Goal: Task Accomplishment & Management: Use online tool/utility

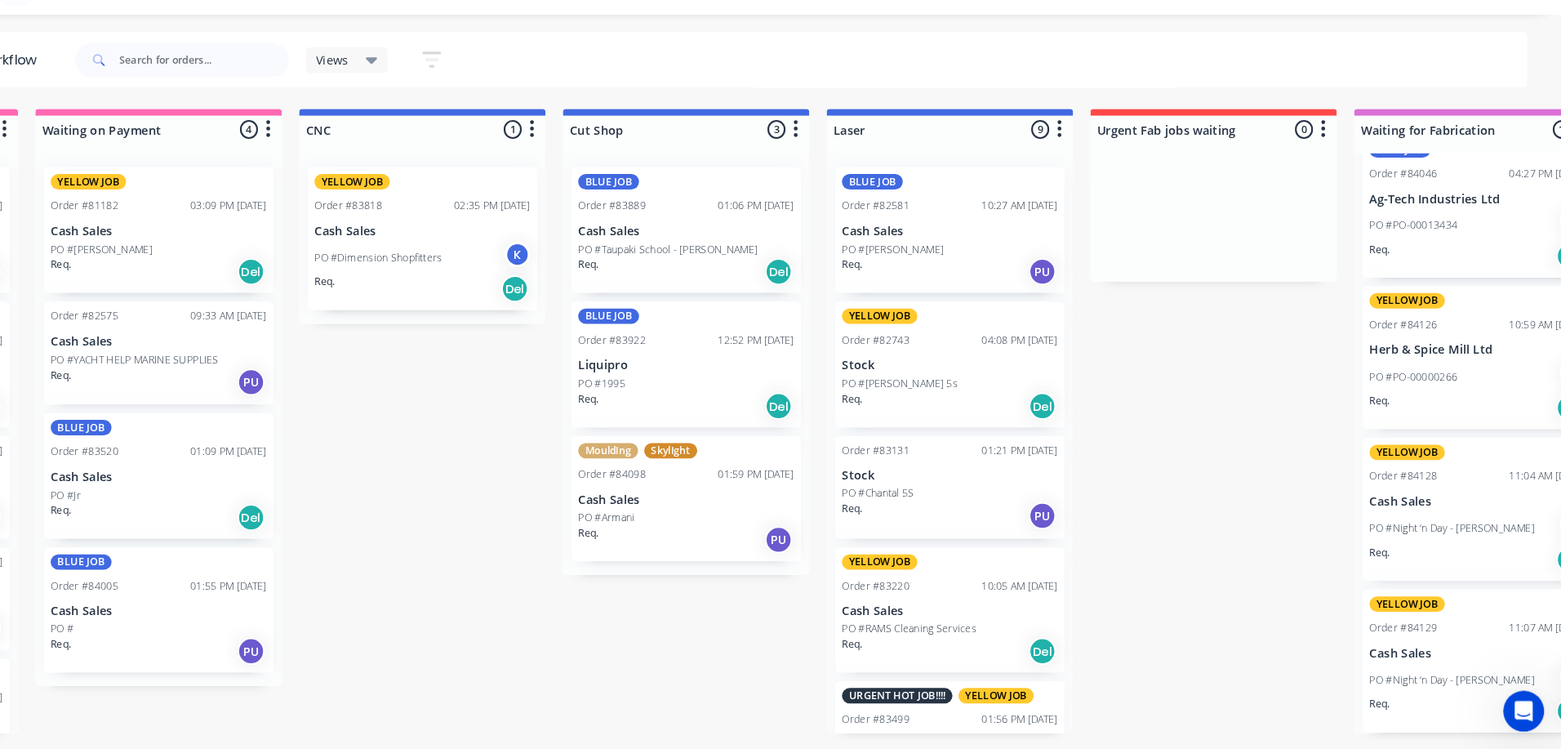
scroll to position [0, 435]
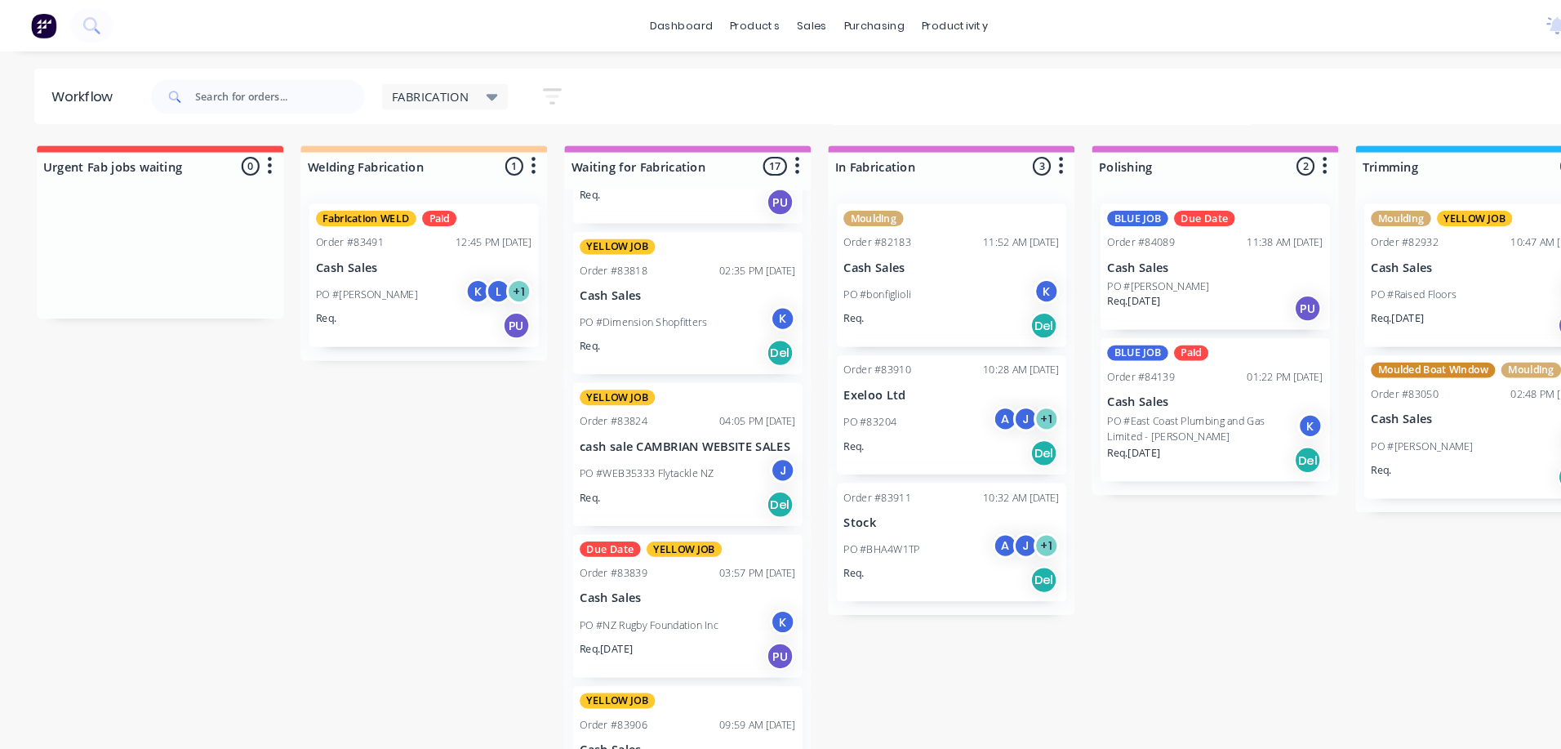
scroll to position [988, 0]
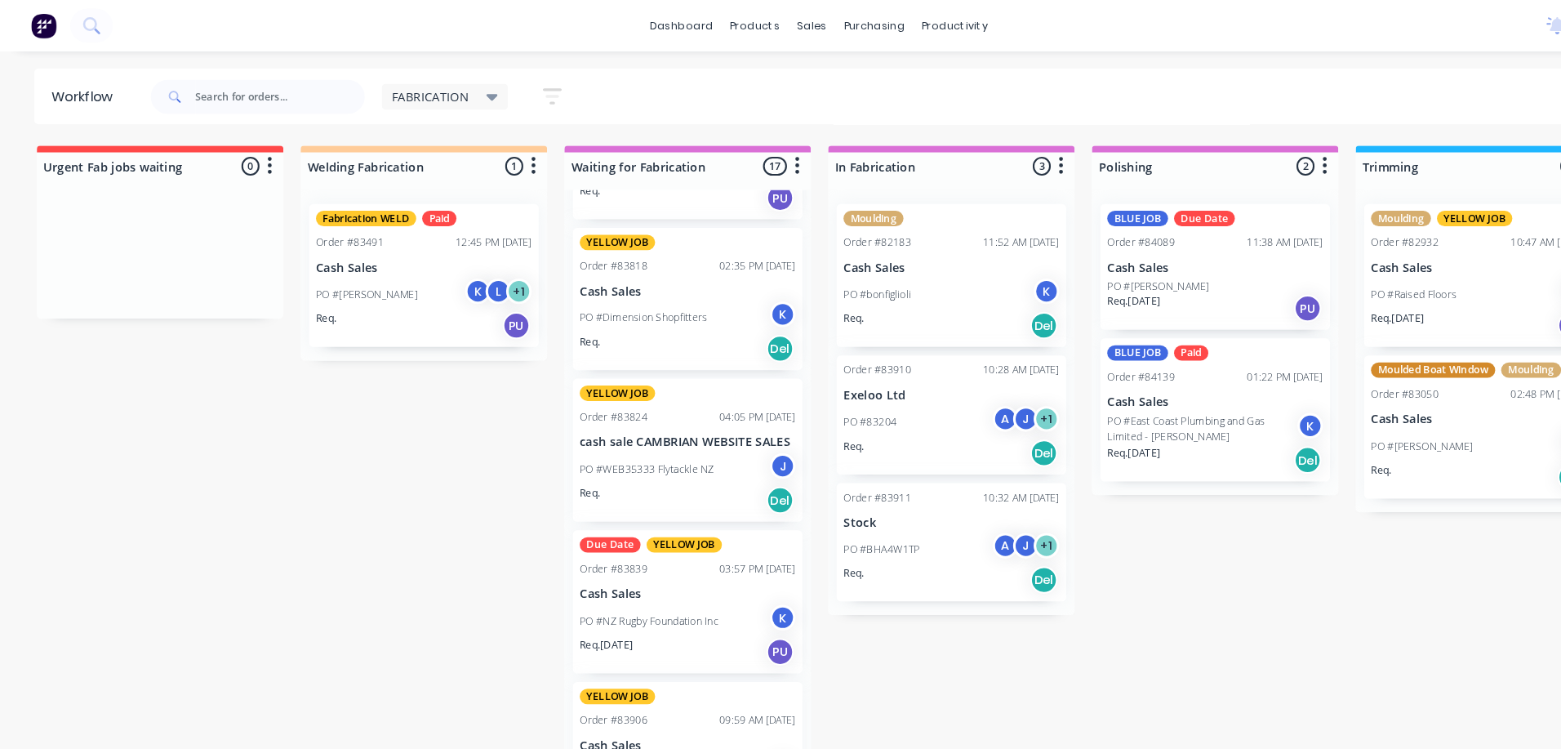
click at [740, 588] on div "K" at bounding box center [746, 588] width 24 height 24
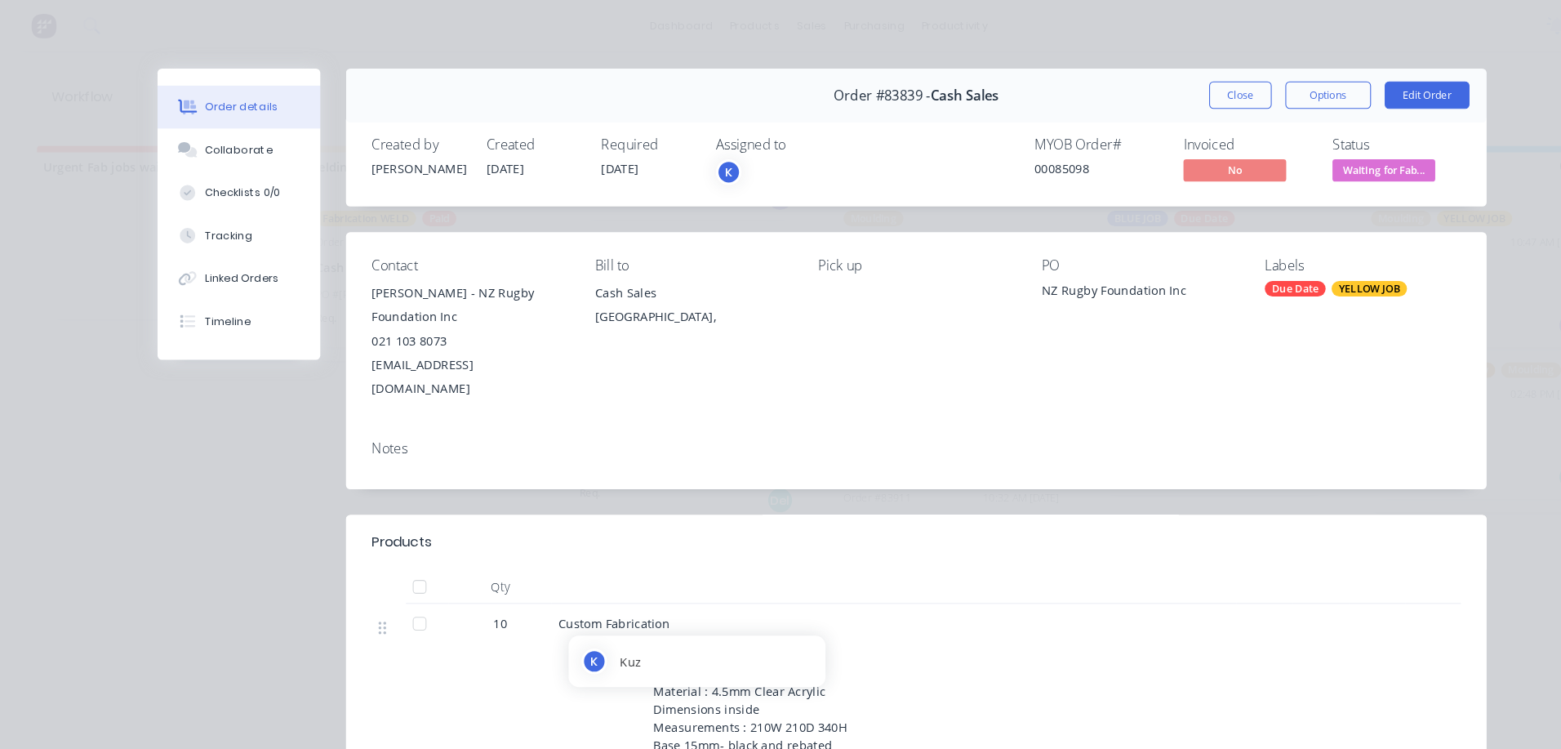
click at [688, 162] on div "K" at bounding box center [695, 164] width 24 height 24
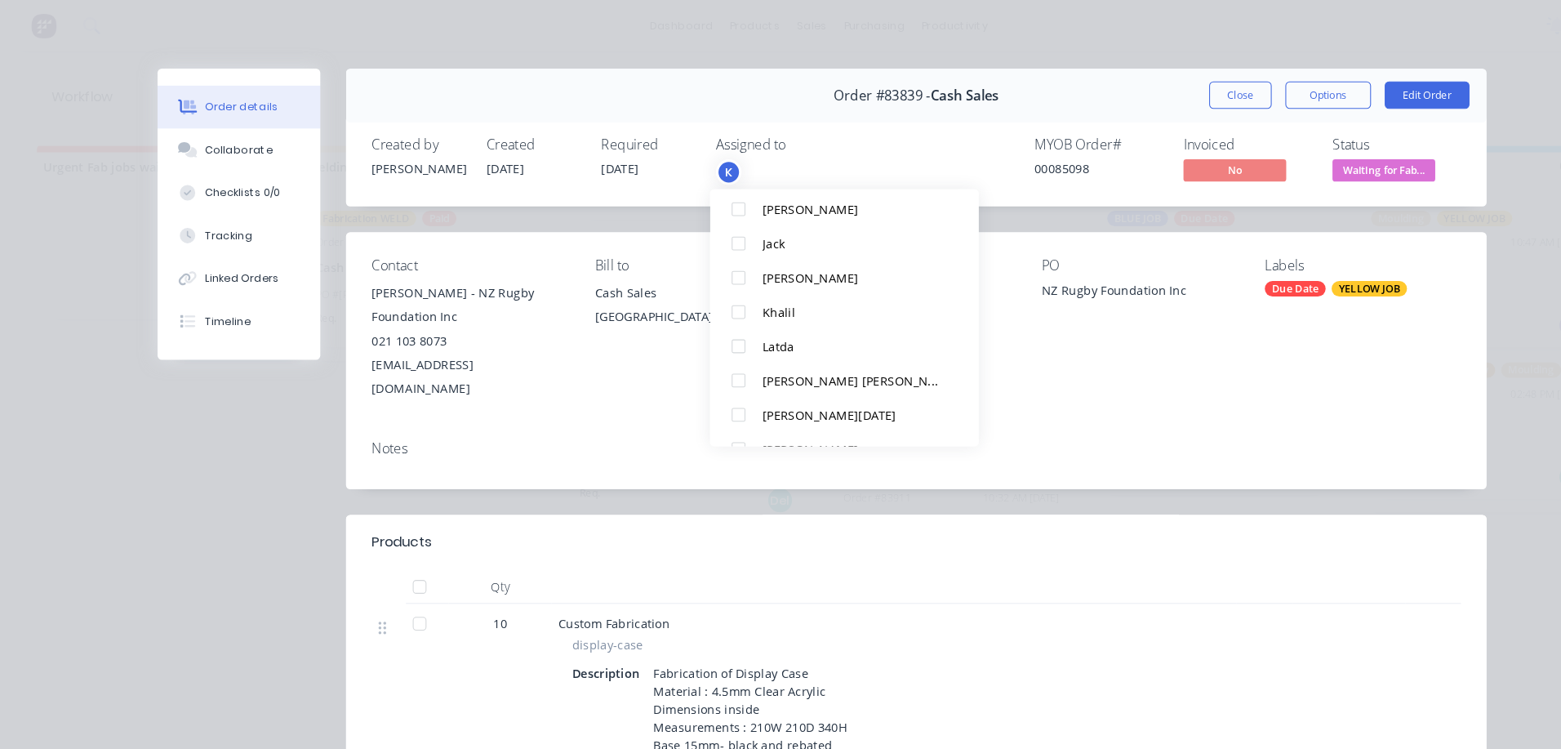
scroll to position [227, 0]
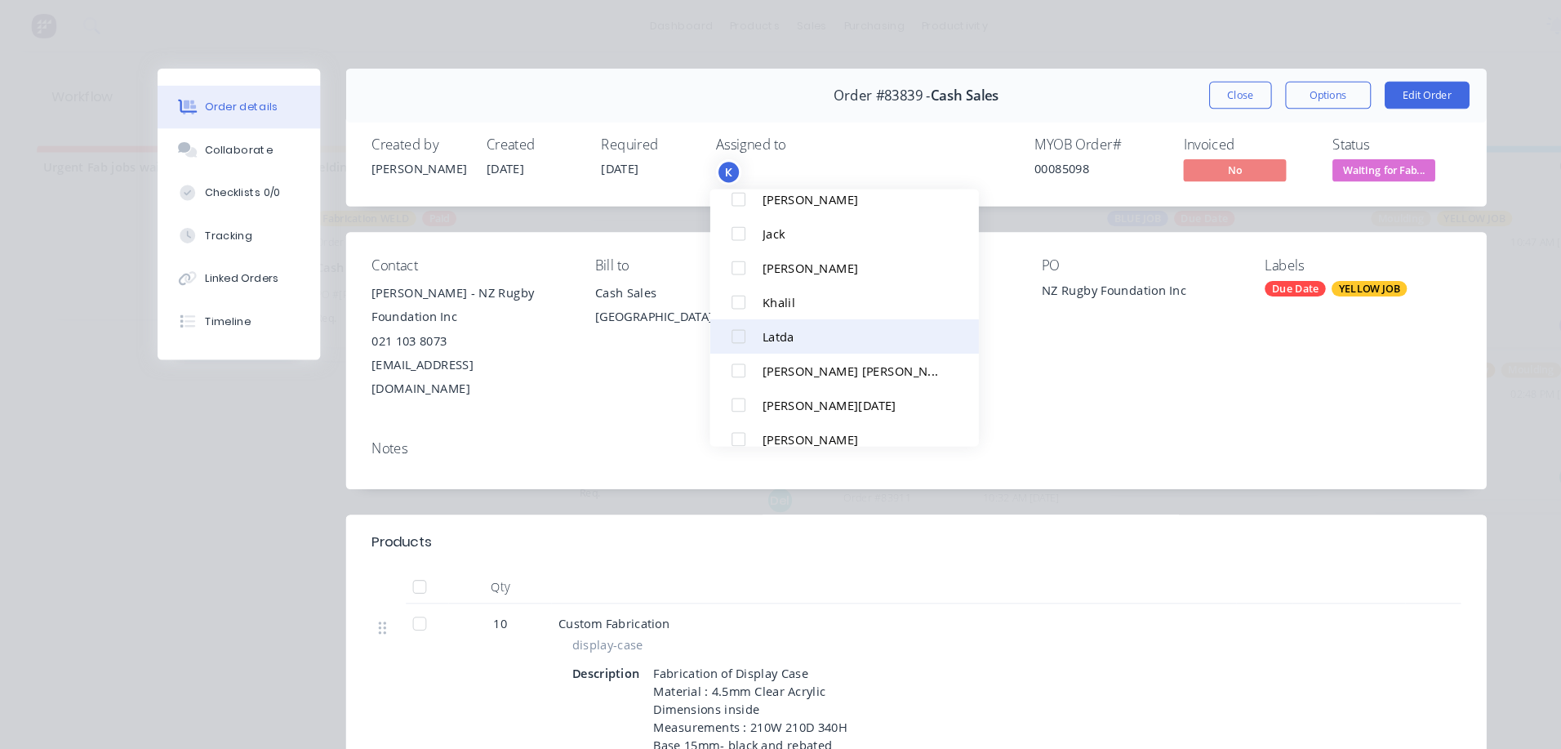
click at [714, 322] on div at bounding box center [703, 321] width 33 height 33
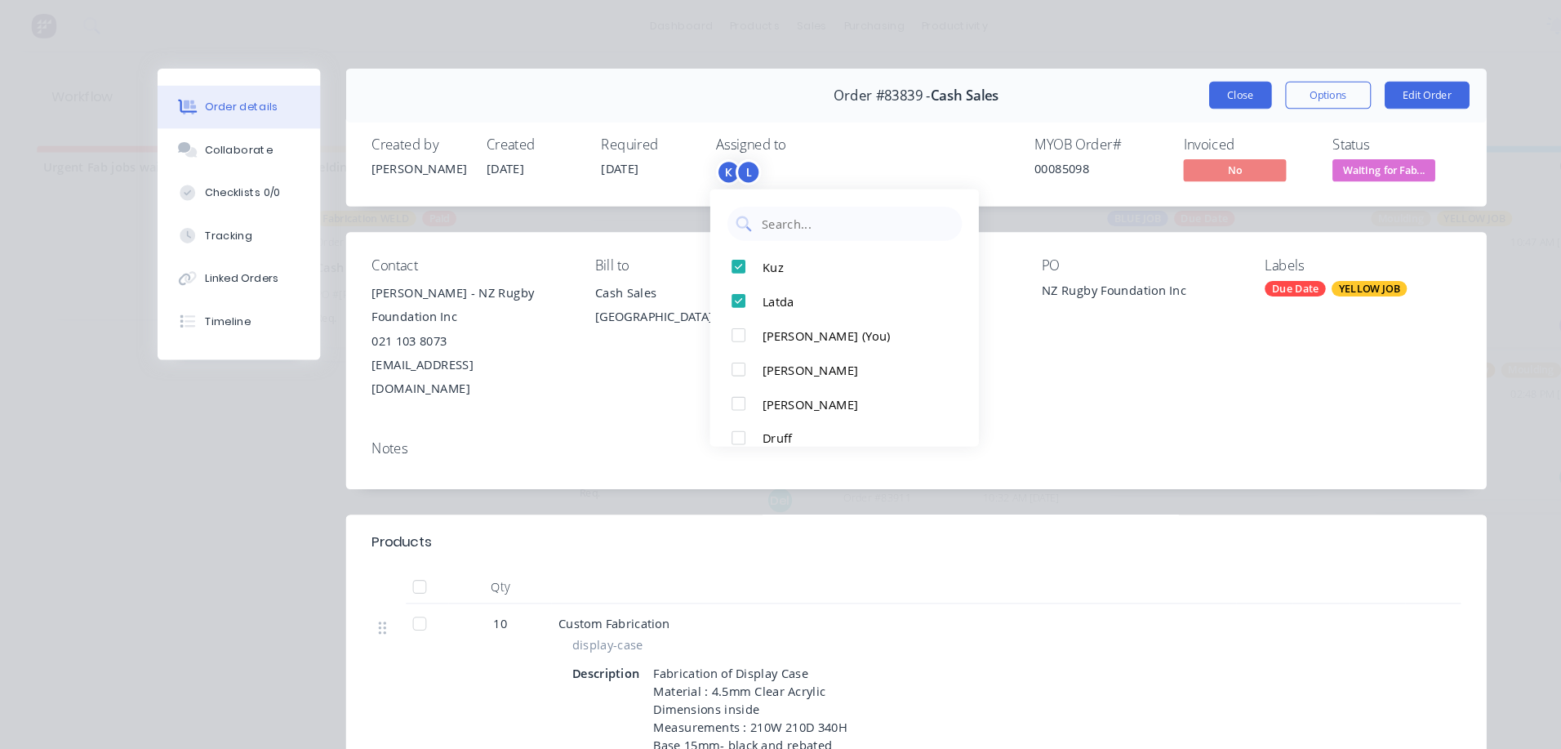
click at [1176, 95] on button "Close" at bounding box center [1183, 91] width 60 height 26
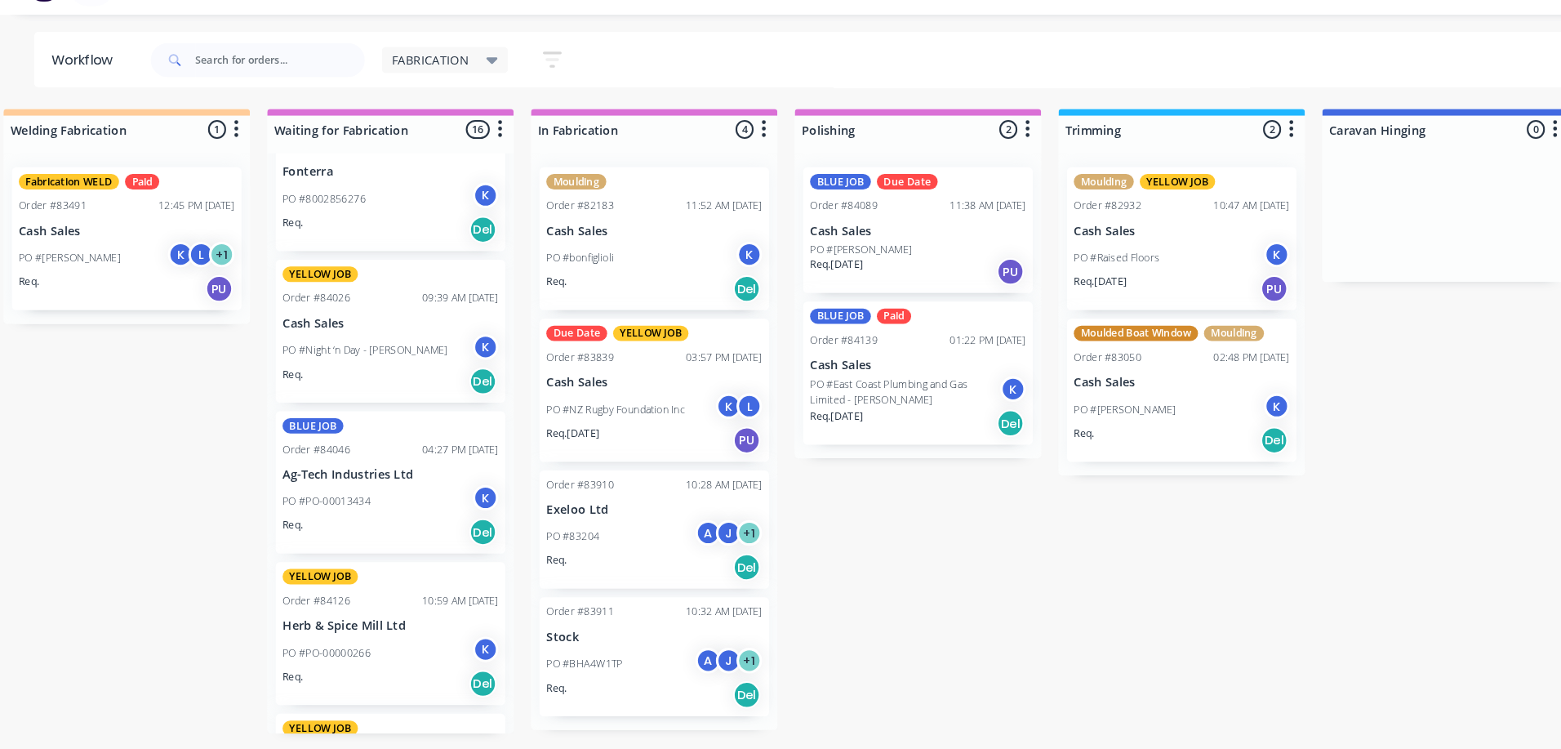
scroll to position [1468, 0]
